Goal: Task Accomplishment & Management: Complete application form

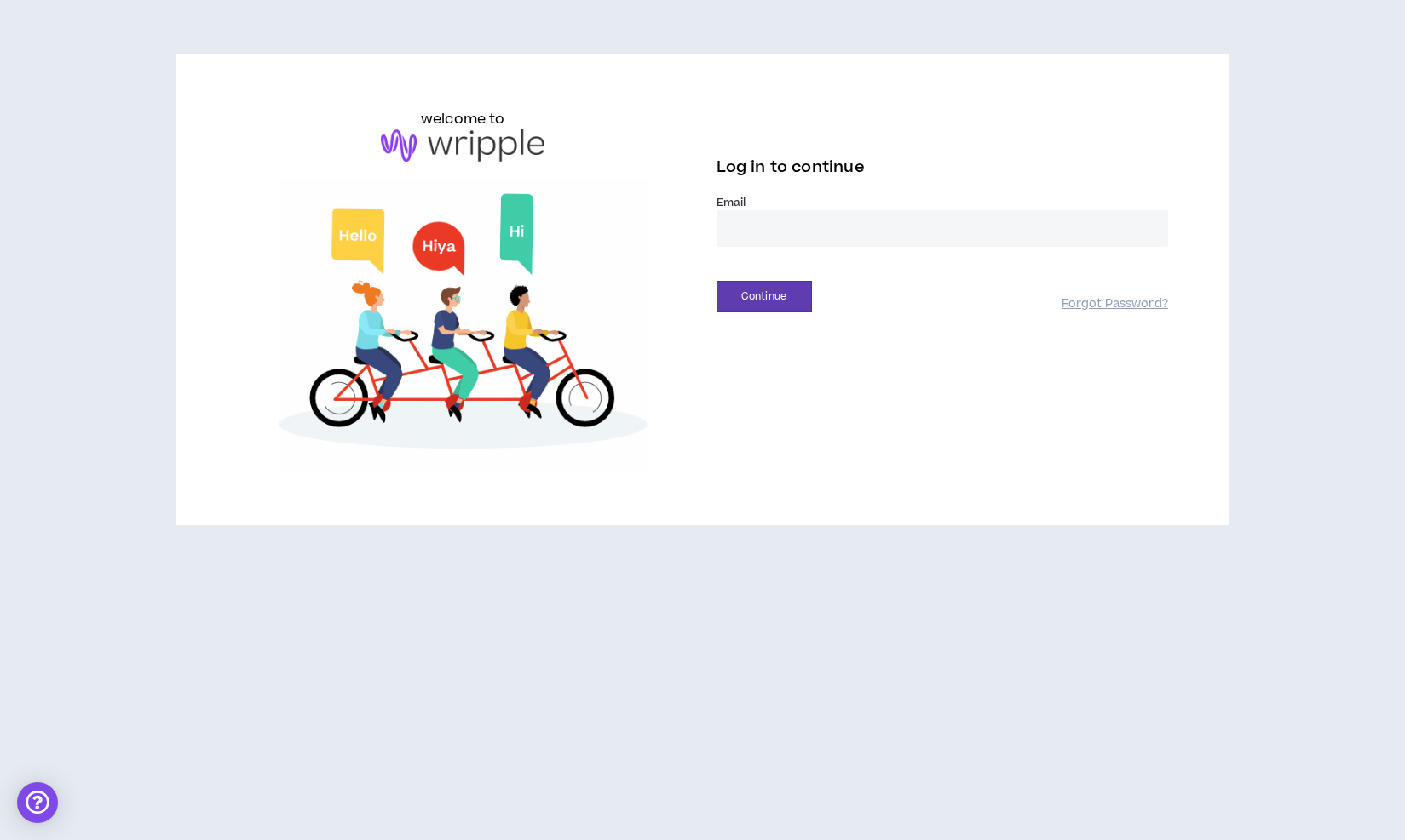
type input "**********"
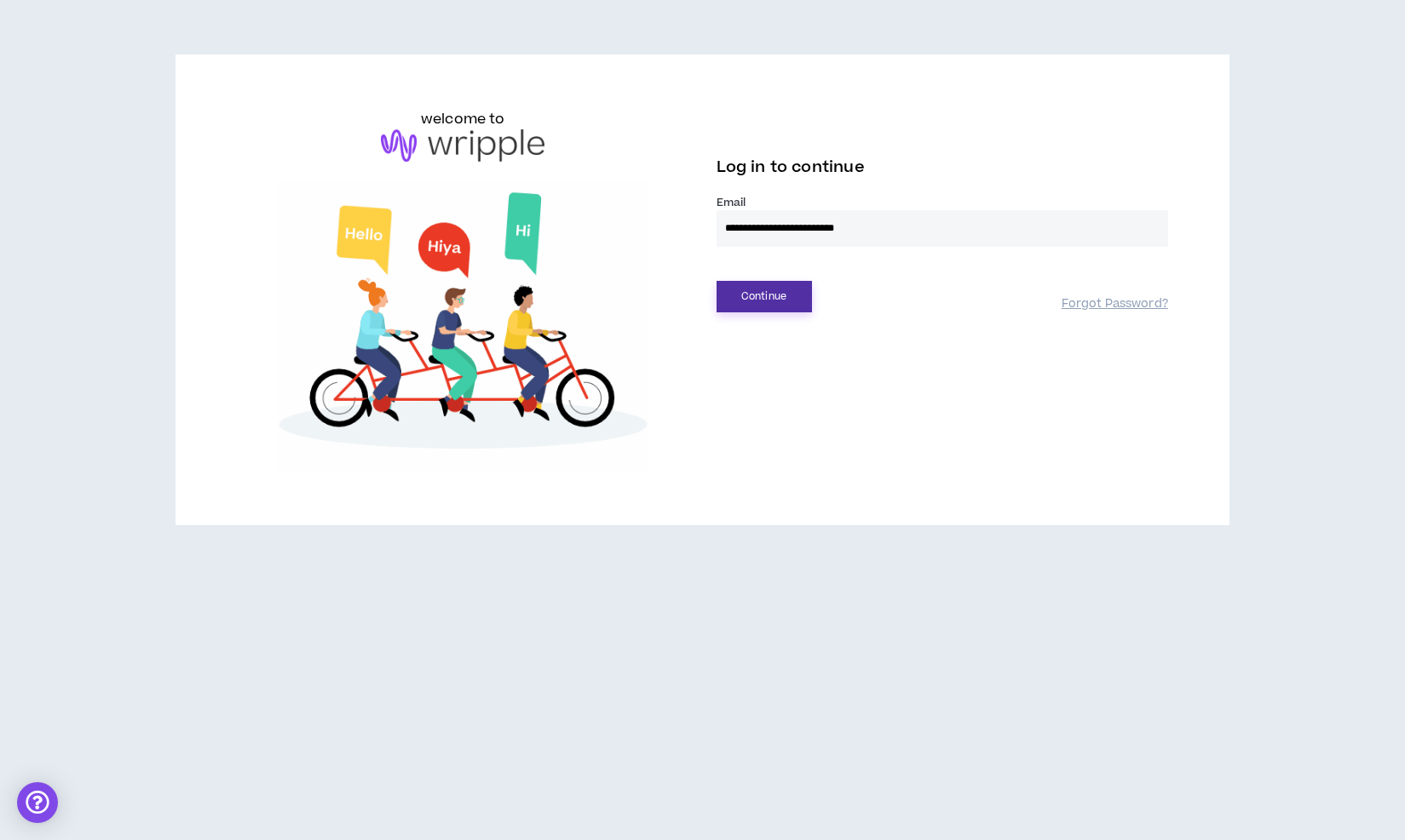
click at [782, 297] on button "Continue" at bounding box center [764, 297] width 95 height 32
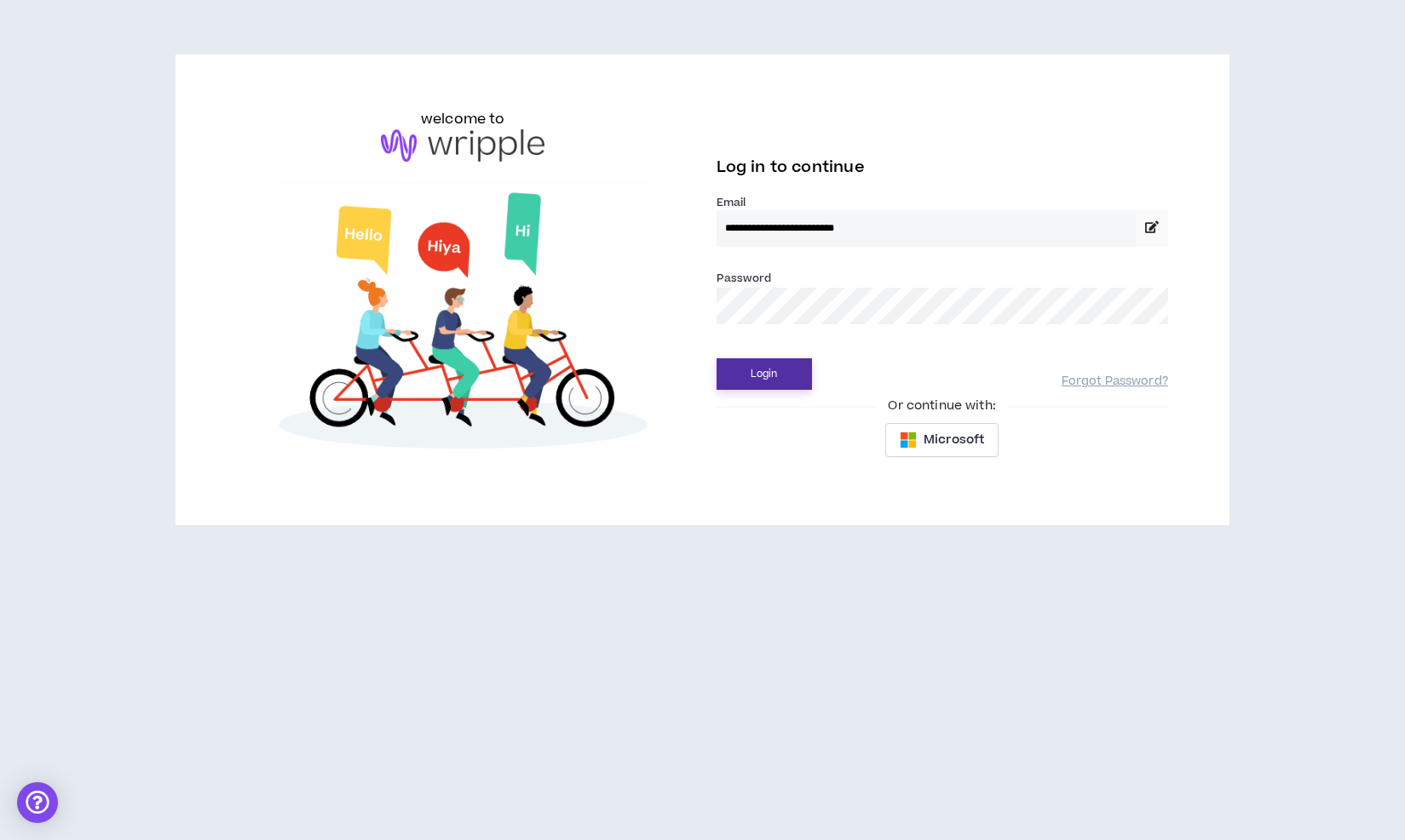
click at [764, 379] on button "Login" at bounding box center [764, 374] width 95 height 32
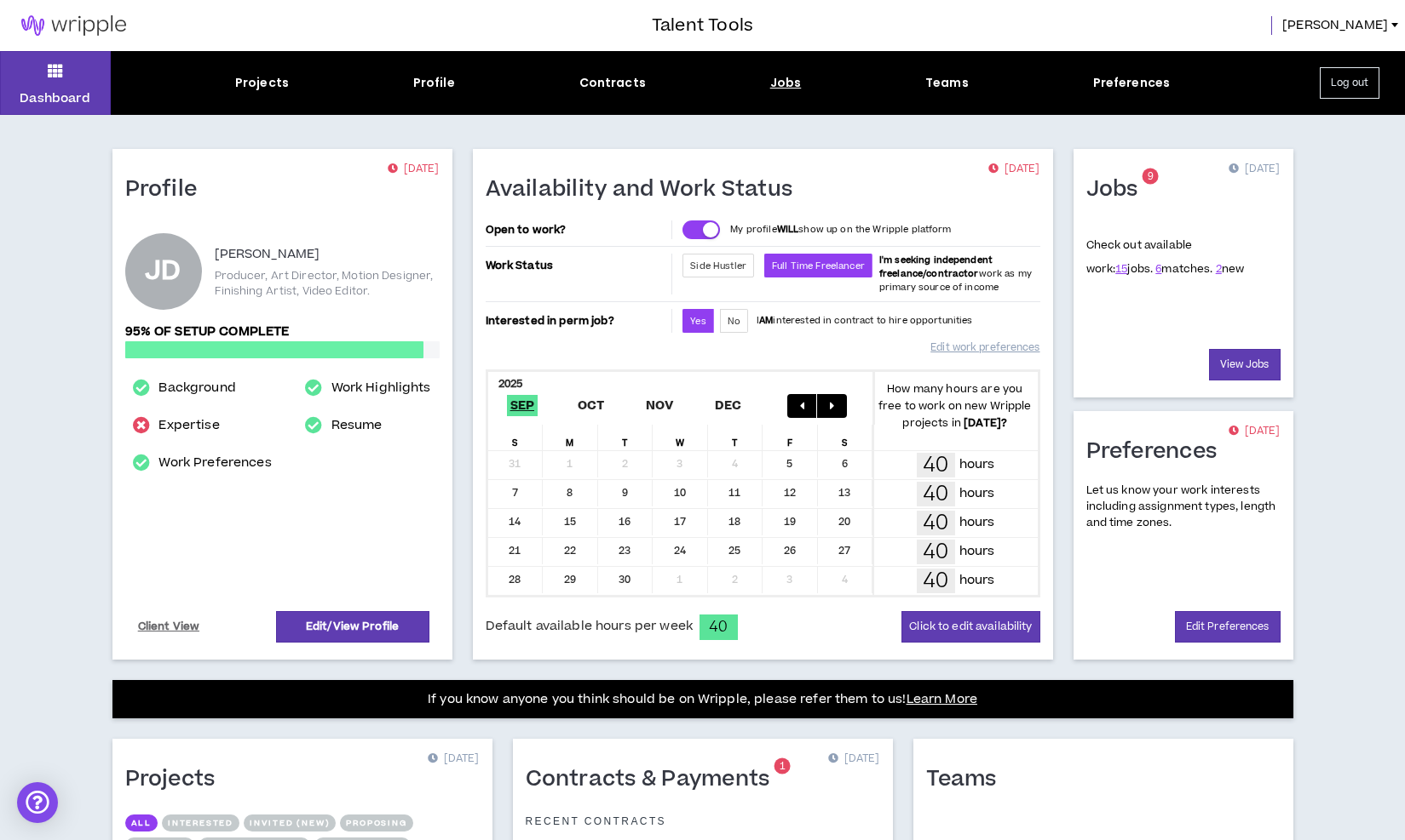
click at [780, 81] on div "Jobs" at bounding box center [786, 83] width 32 height 18
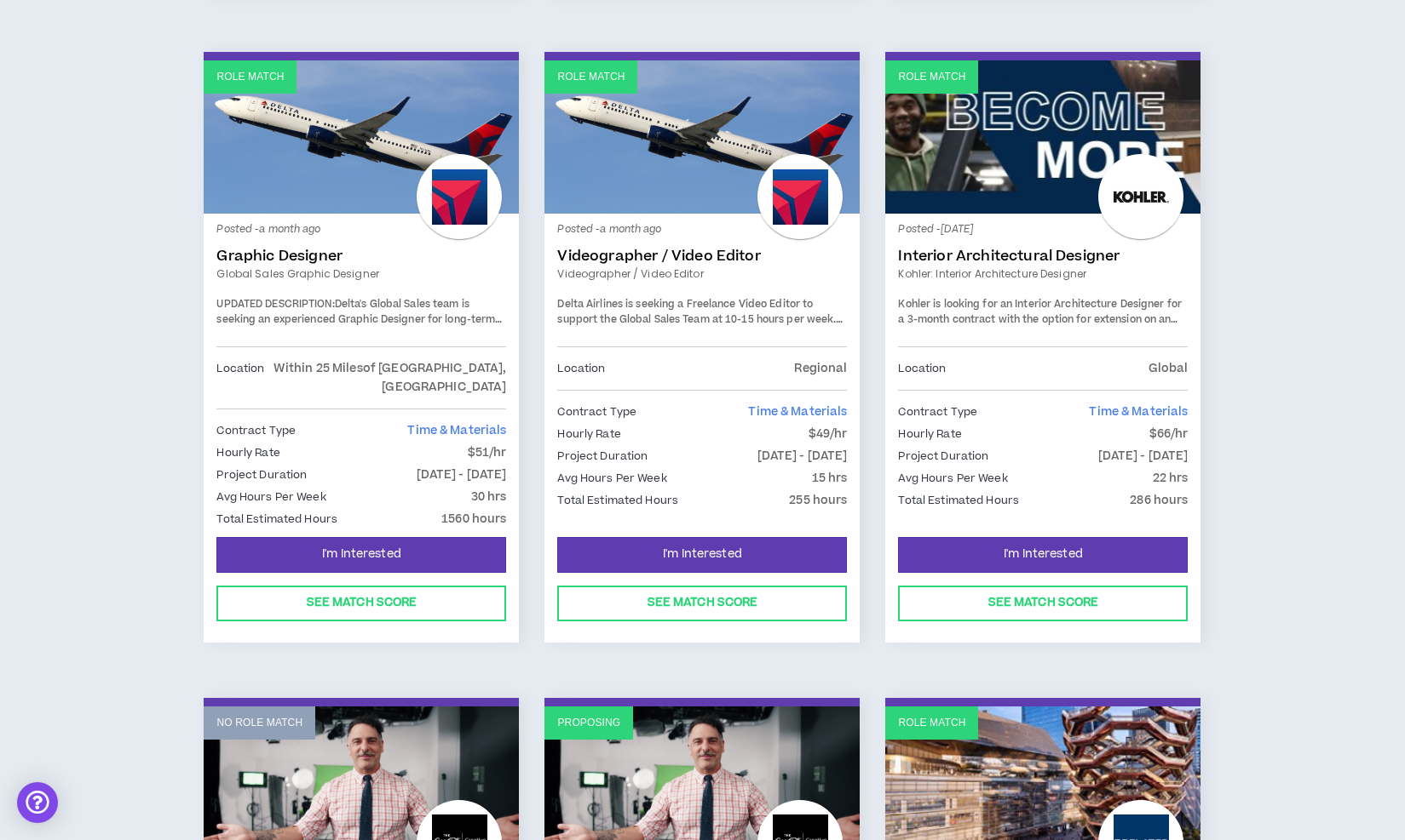
scroll to position [2193, 0]
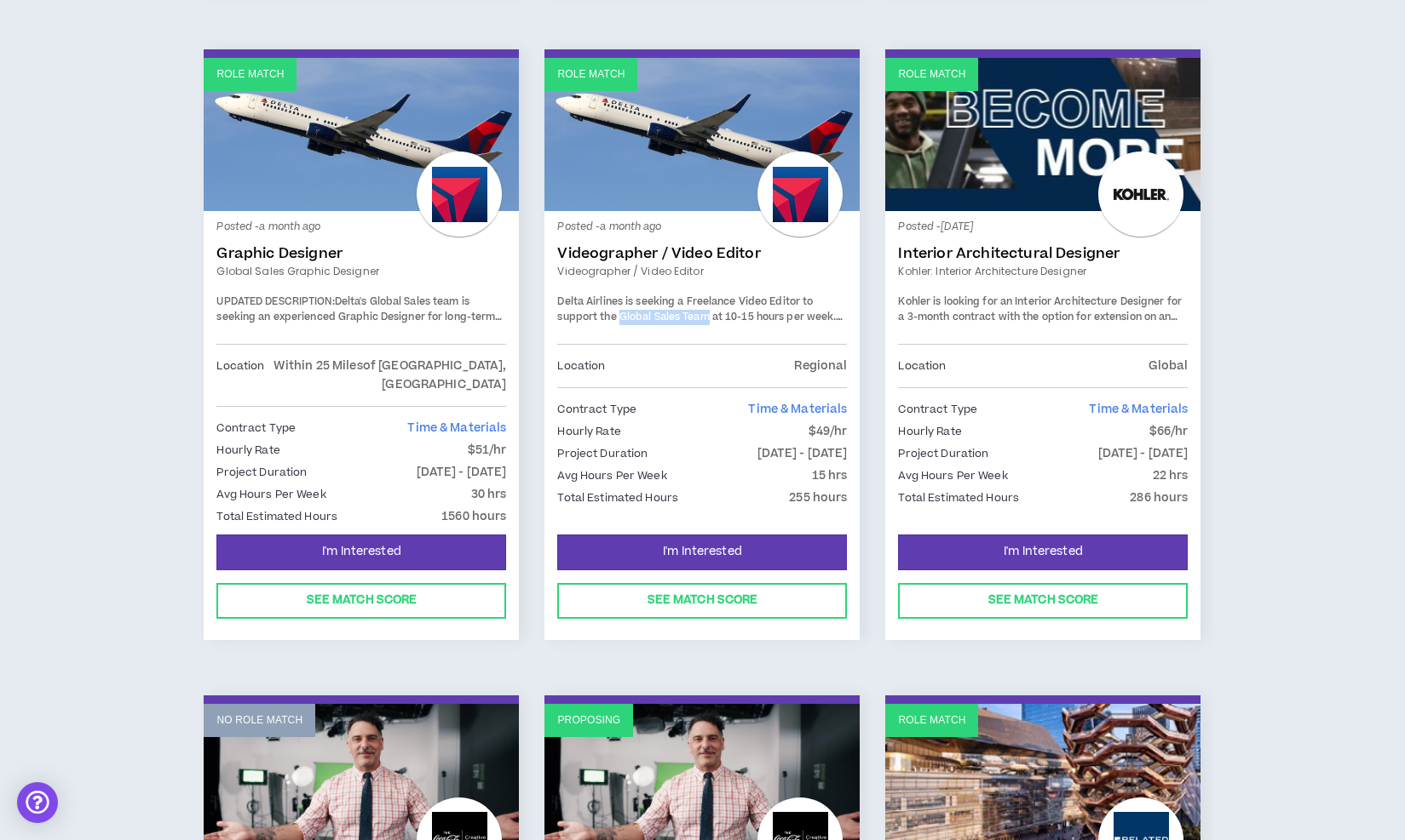
drag, startPoint x: 619, startPoint y: 272, endPoint x: 710, endPoint y: 272, distance: 91.0
click at [710, 294] on span "Delta Airlines is seeking a Freelance Video Editor to support the Global Sales …" at bounding box center [696, 309] width 278 height 30
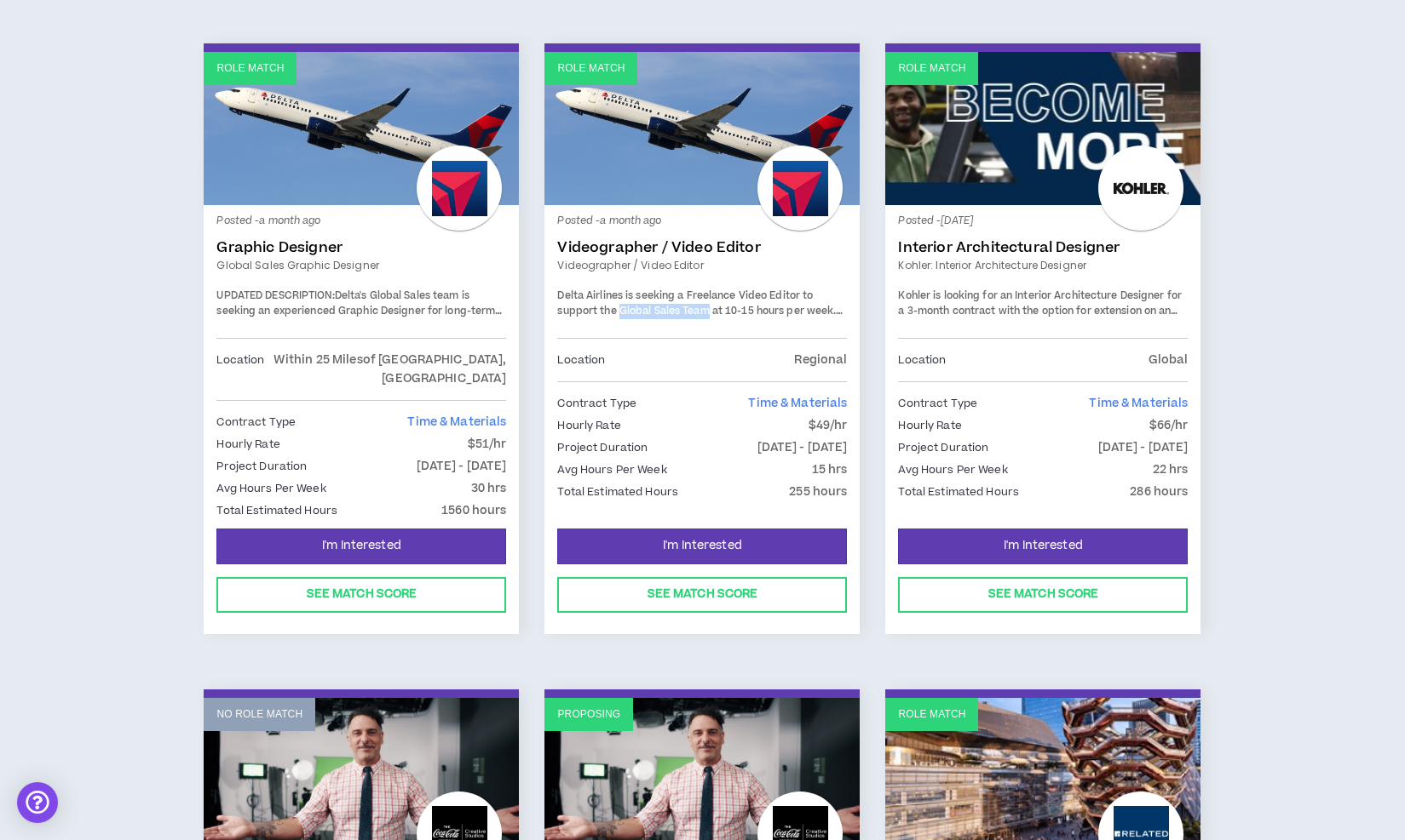
scroll to position [2201, 0]
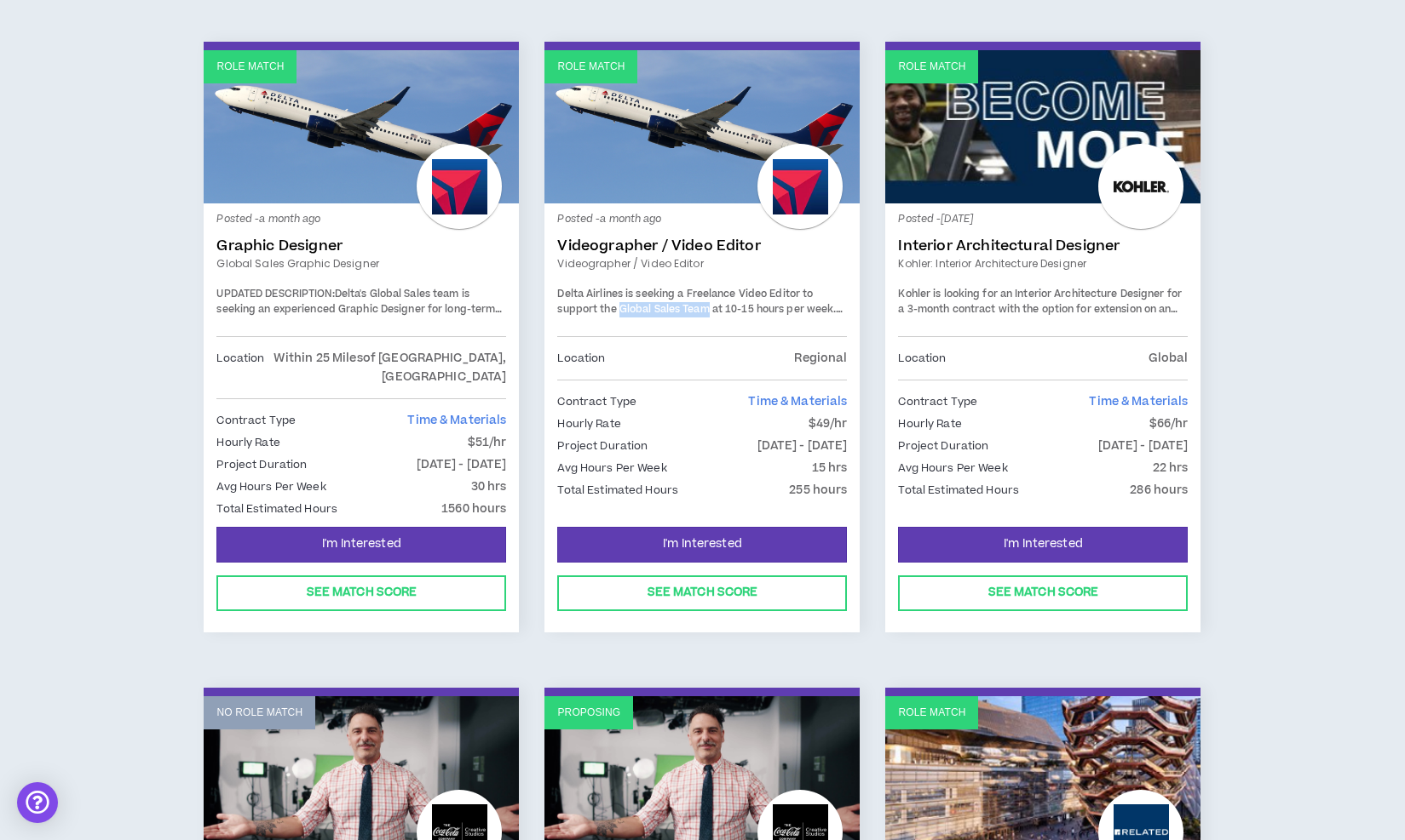
copy span "Global Sales Team"
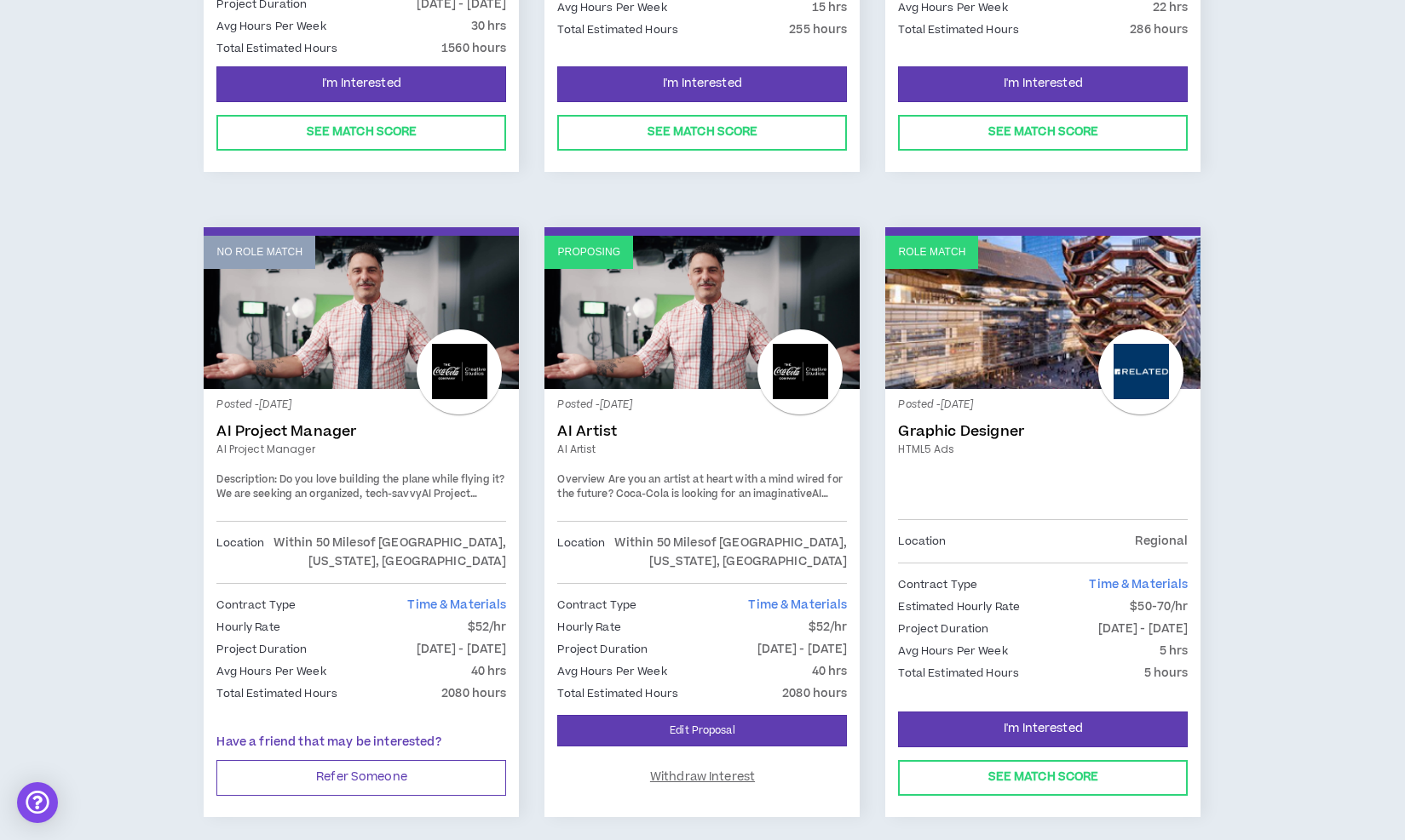
scroll to position [2662, 0]
click at [749, 472] on span "Are you an artist at heart with a mind wired for the future? Coca-Cola is looki…" at bounding box center [699, 487] width 284 height 30
click at [712, 403] on div "Posted - [DATE] AI Artist AI Artist Overview Are you an artist at heart with a …" at bounding box center [702, 462] width 289 height 119
click at [716, 472] on span "Are you an artist at heart with a mind wired for the future? Coca-Cola is looki…" at bounding box center [699, 487] width 284 height 30
click at [699, 243] on link "Proposing" at bounding box center [702, 312] width 315 height 154
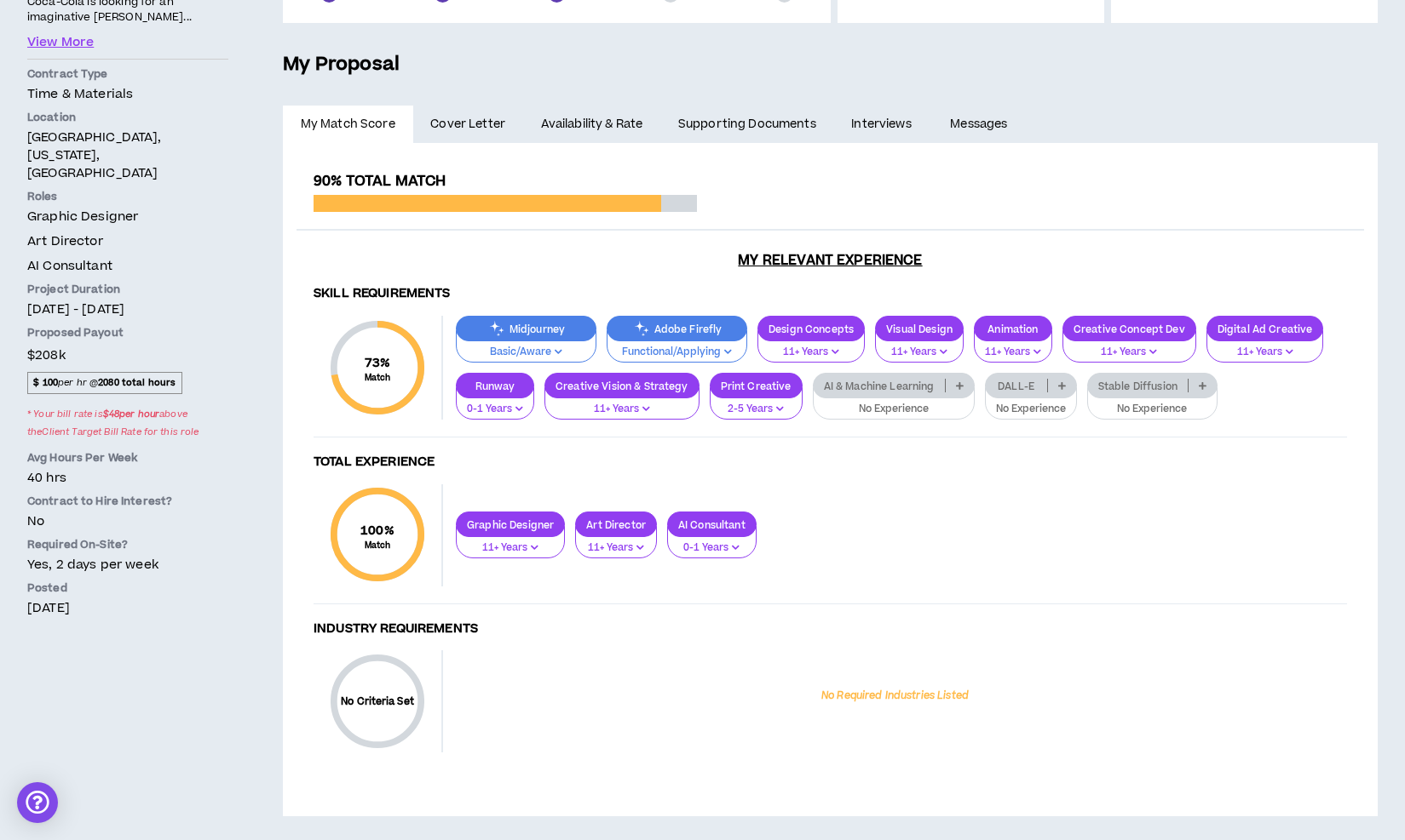
scroll to position [325, 0]
click at [913, 383] on p "AI & Machine Learning" at bounding box center [879, 386] width 131 height 13
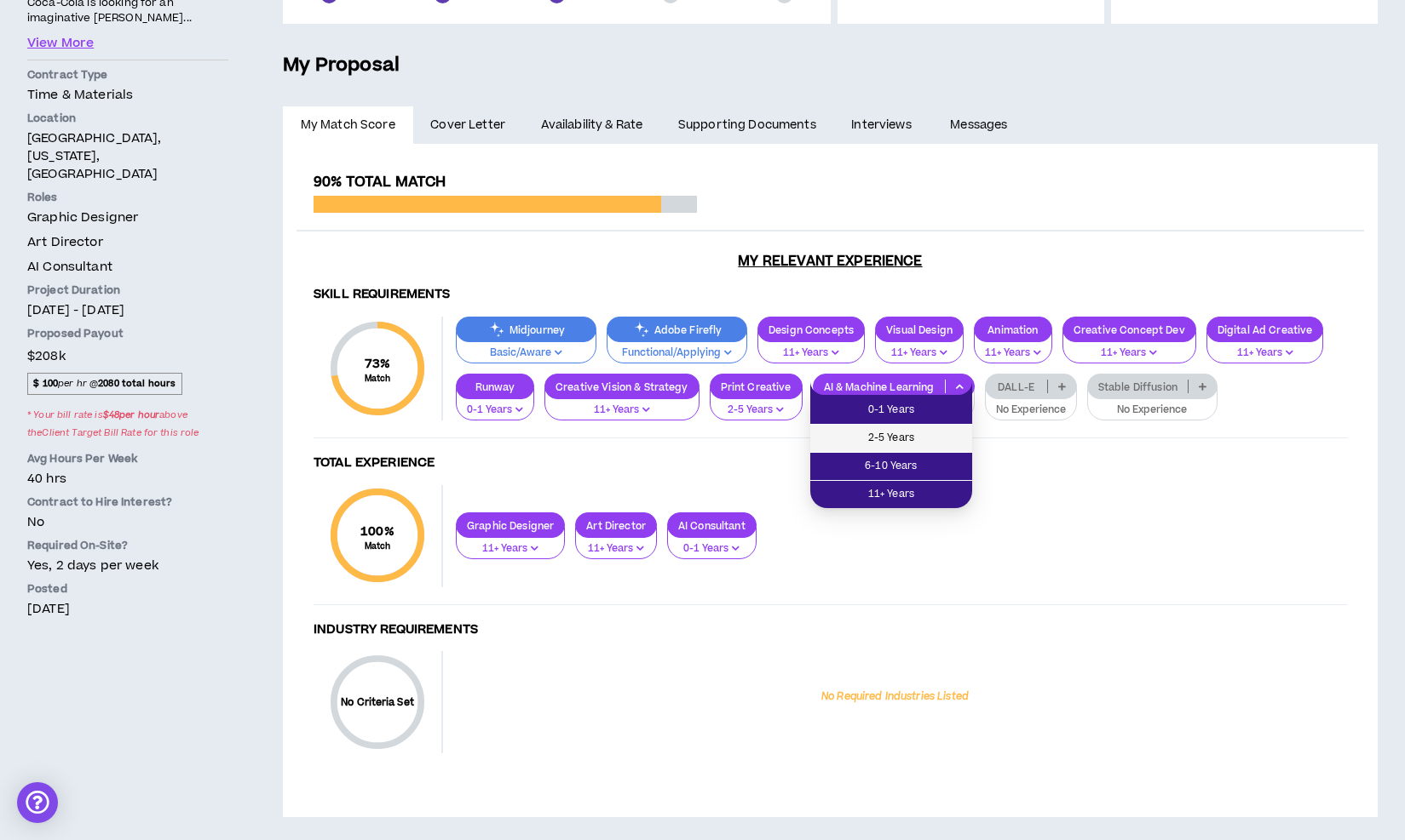
click at [899, 439] on span "2-5 Years" at bounding box center [891, 438] width 142 height 19
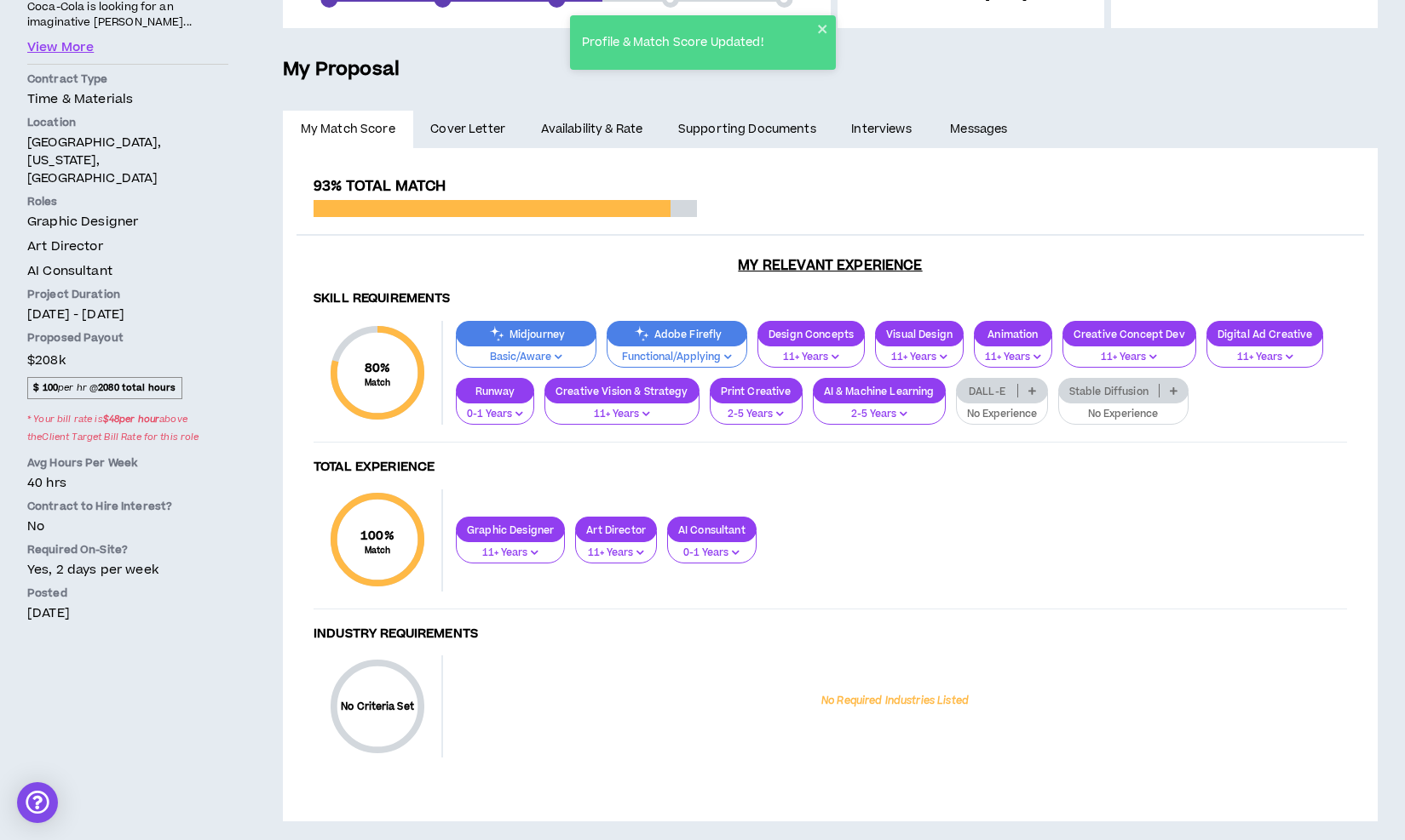
scroll to position [320, 0]
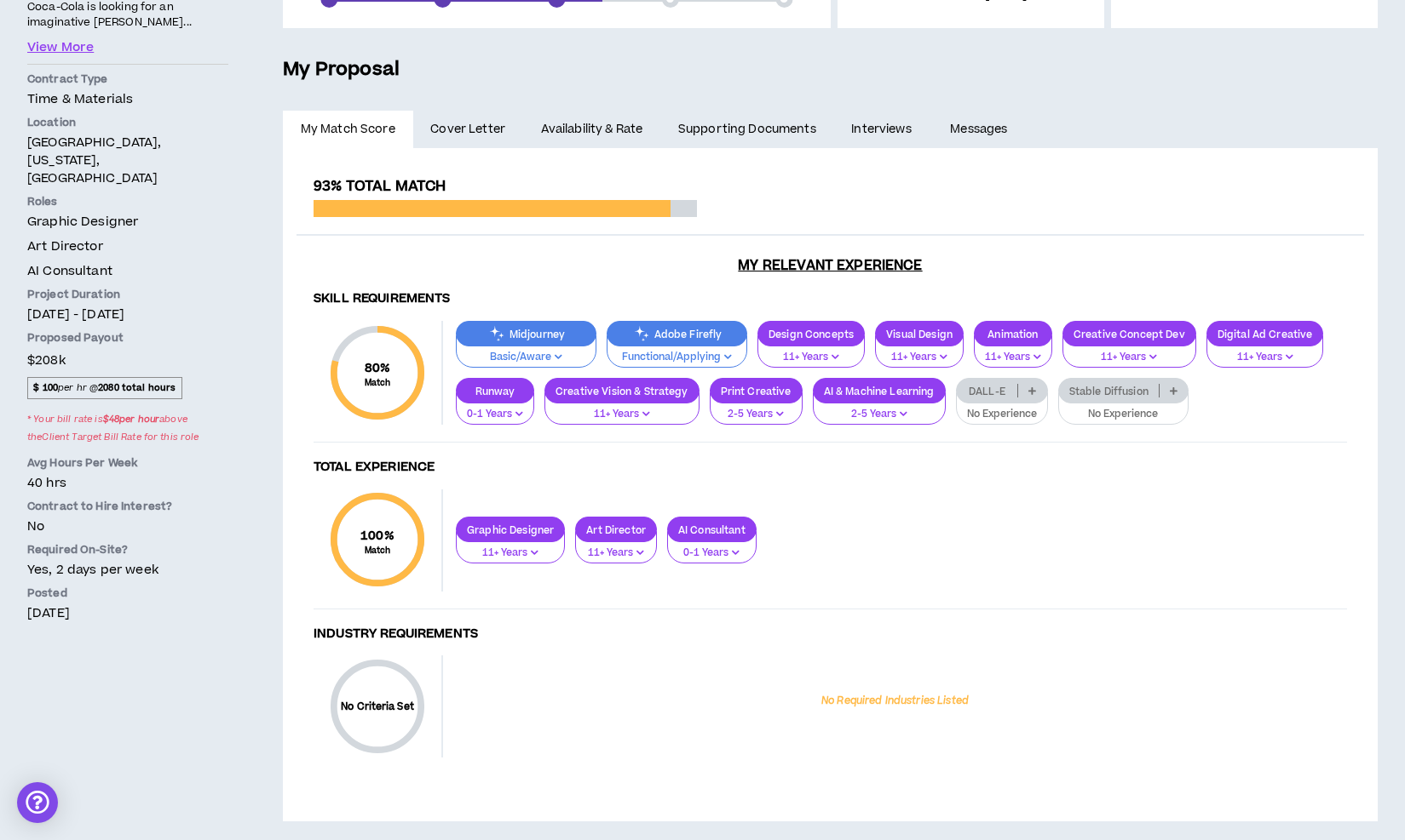
click at [1001, 385] on p "DALL-E" at bounding box center [987, 391] width 61 height 13
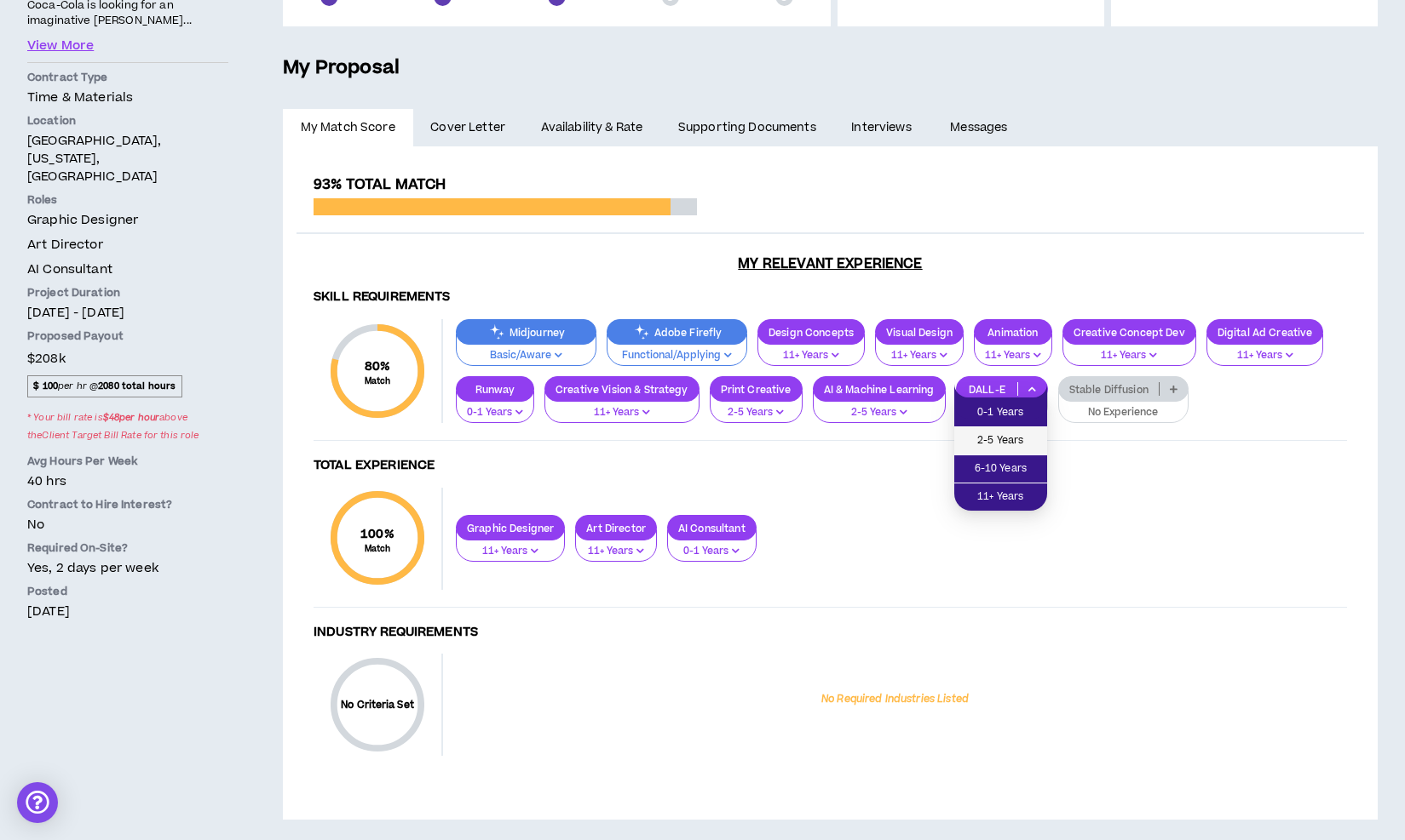
scroll to position [320, 1]
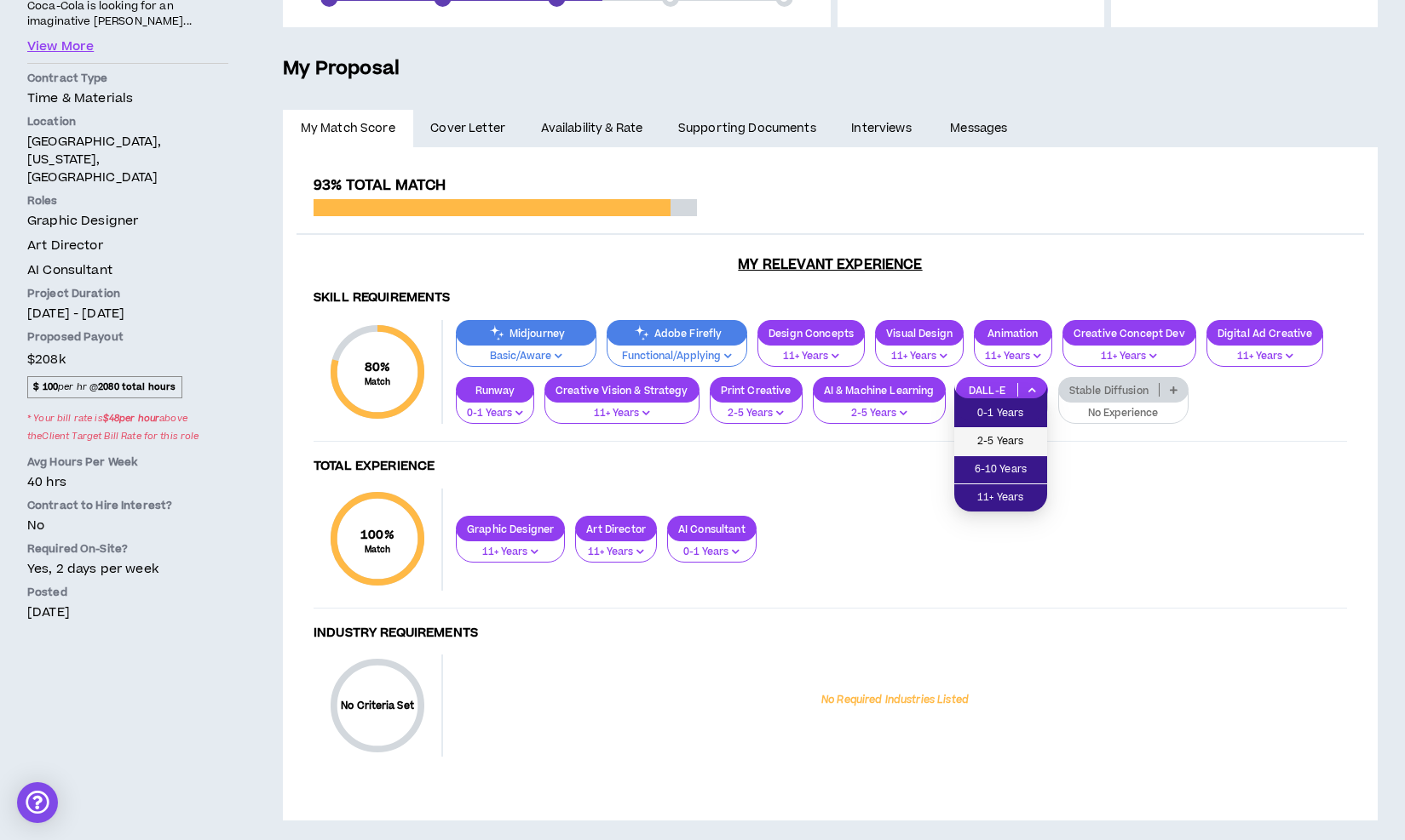
click at [1001, 445] on span "2-5 Years" at bounding box center [1000, 442] width 72 height 19
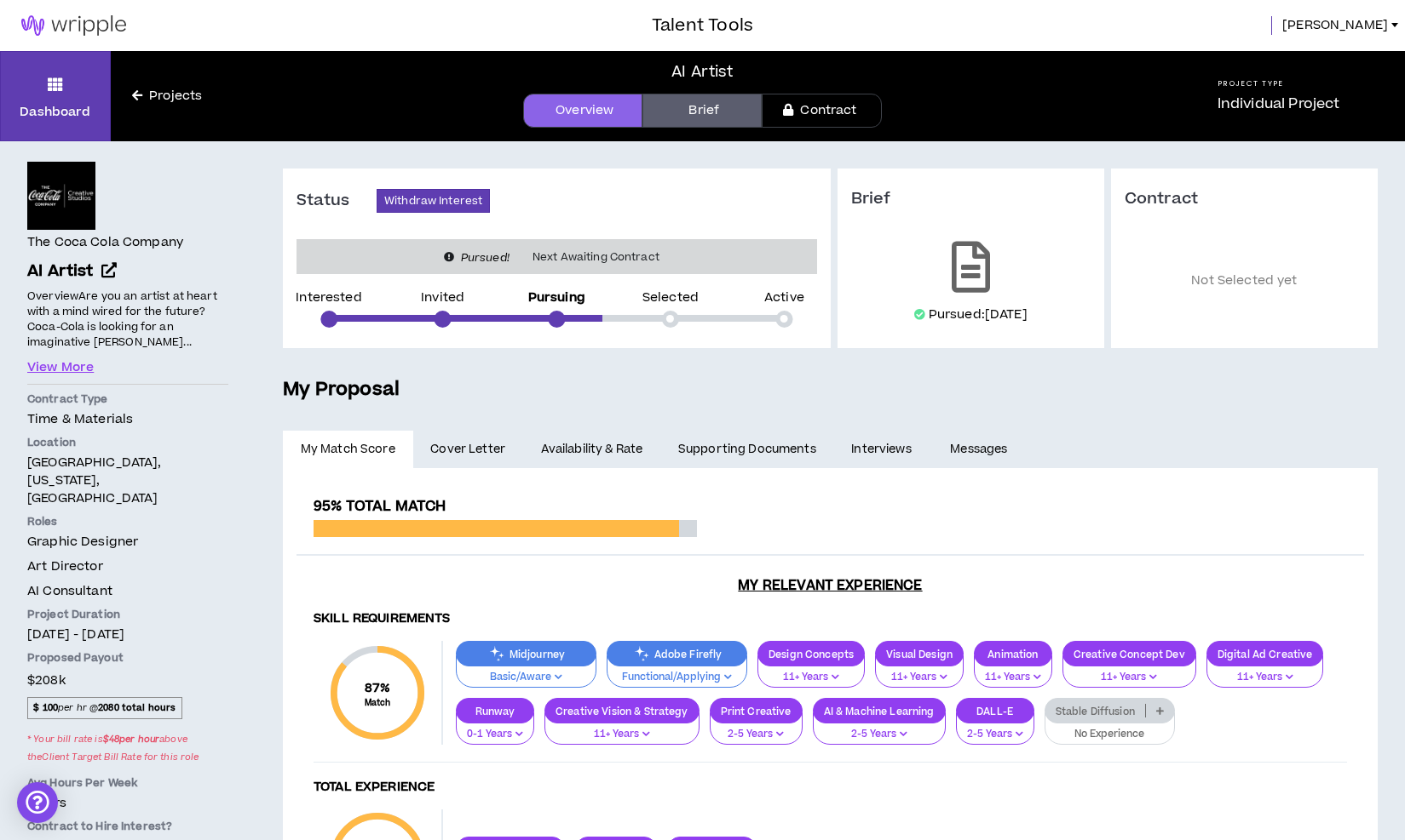
scroll to position [0, 0]
click at [58, 366] on button "View More" at bounding box center [60, 368] width 66 height 19
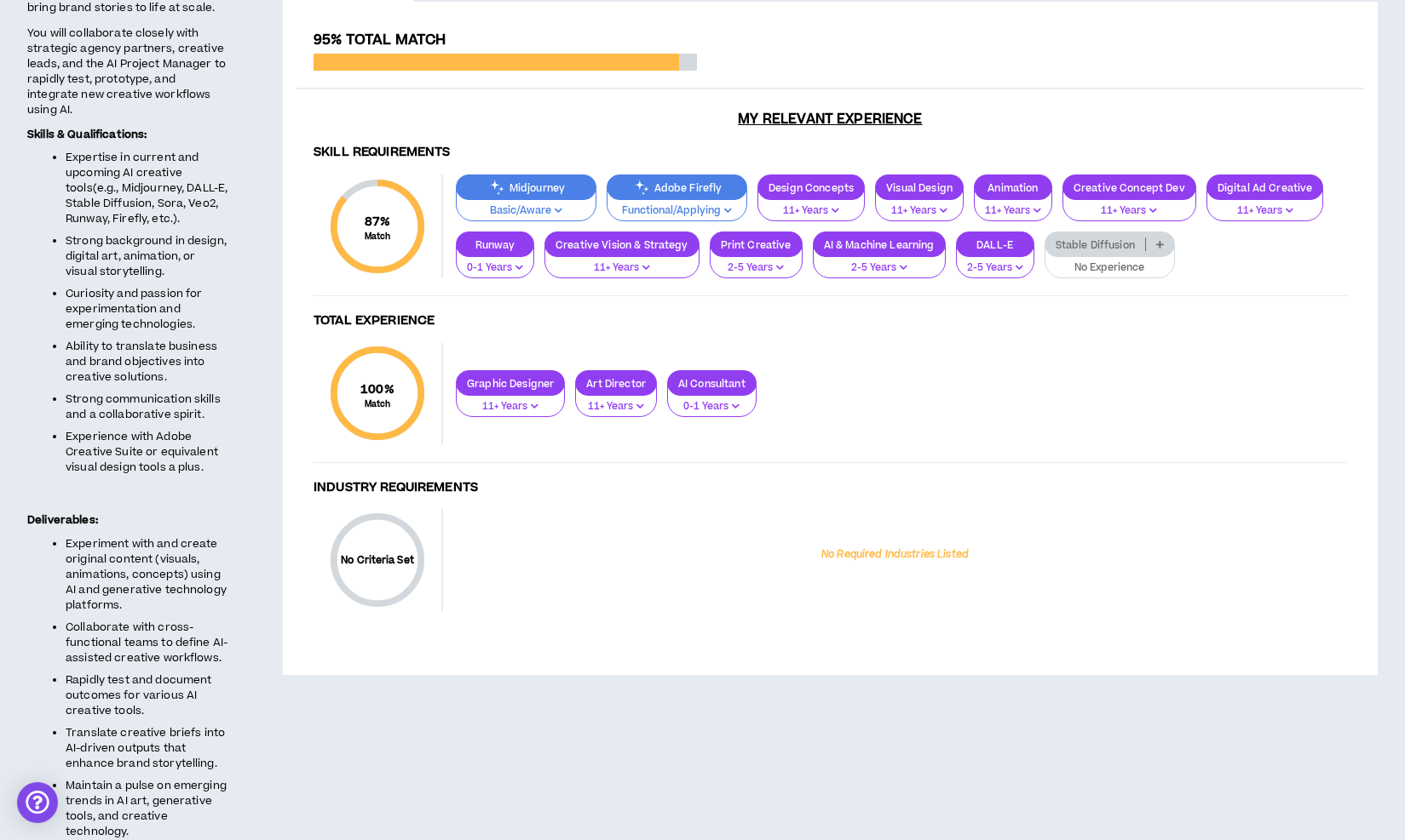
scroll to position [467, 0]
